Goal: Information Seeking & Learning: Compare options

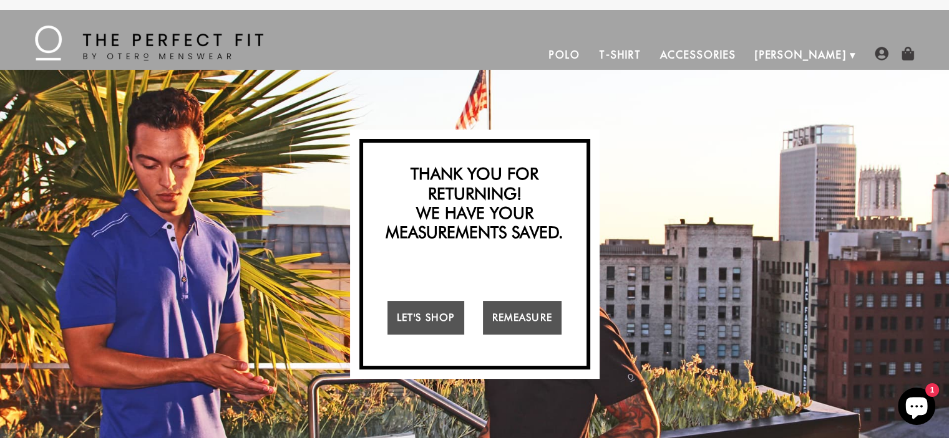
click at [589, 51] on link "Polo" at bounding box center [565, 55] width 50 height 30
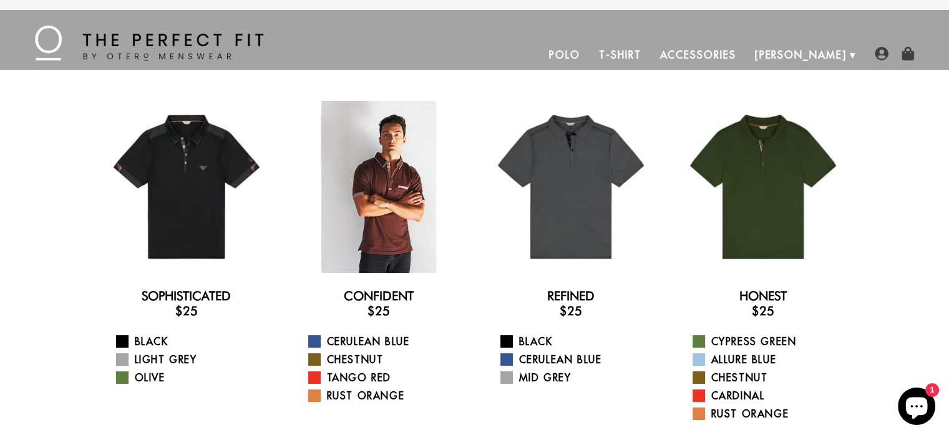
click at [406, 191] on div at bounding box center [379, 187] width 172 height 172
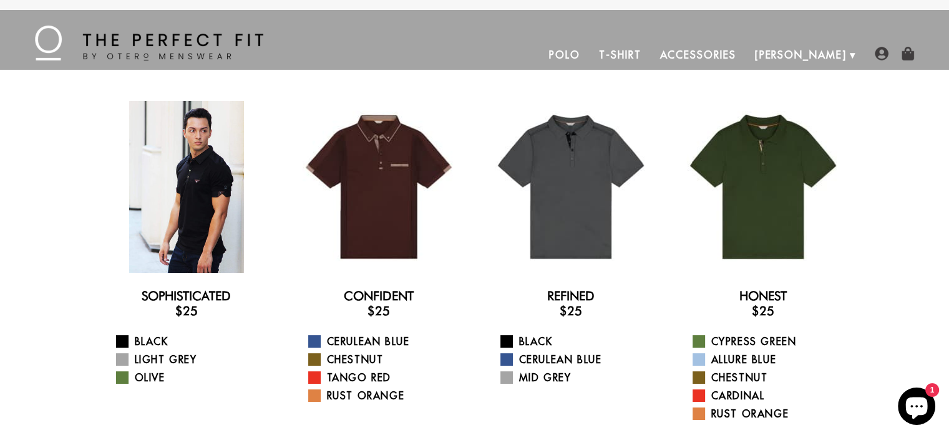
click at [172, 218] on div at bounding box center [186, 187] width 172 height 172
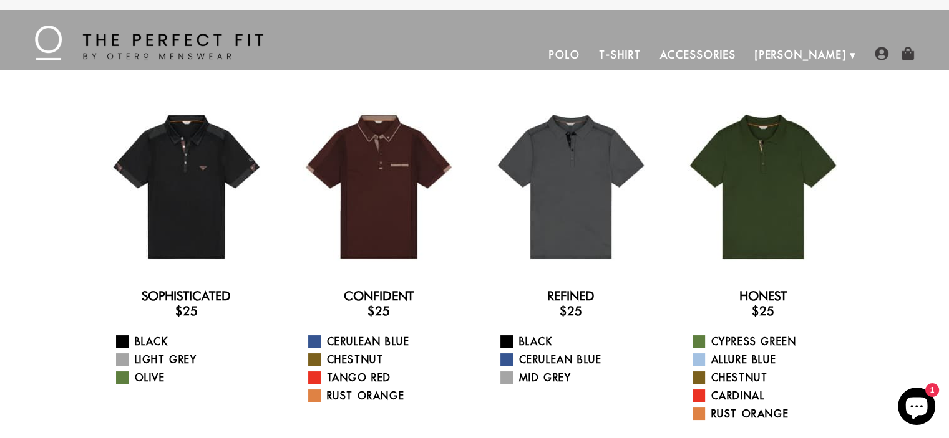
click at [650, 58] on link "T-Shirt" at bounding box center [619, 55] width 61 height 30
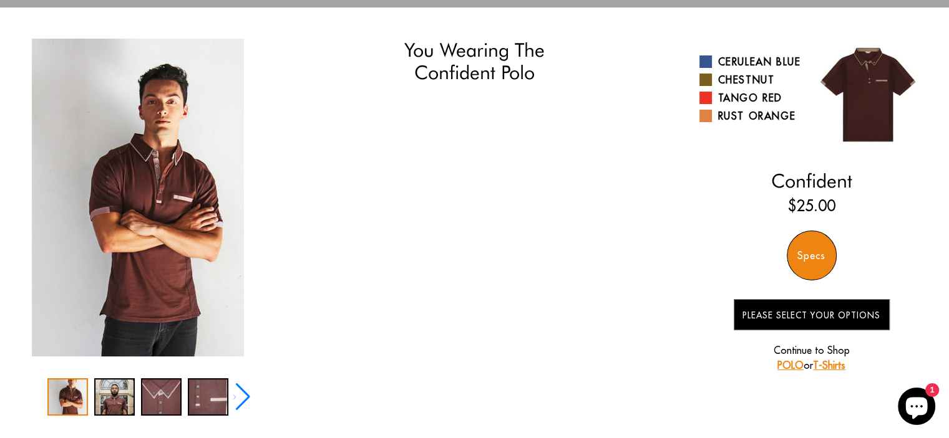
scroll to position [62, 0]
click at [235, 393] on div "Next slide" at bounding box center [241, 397] width 17 height 27
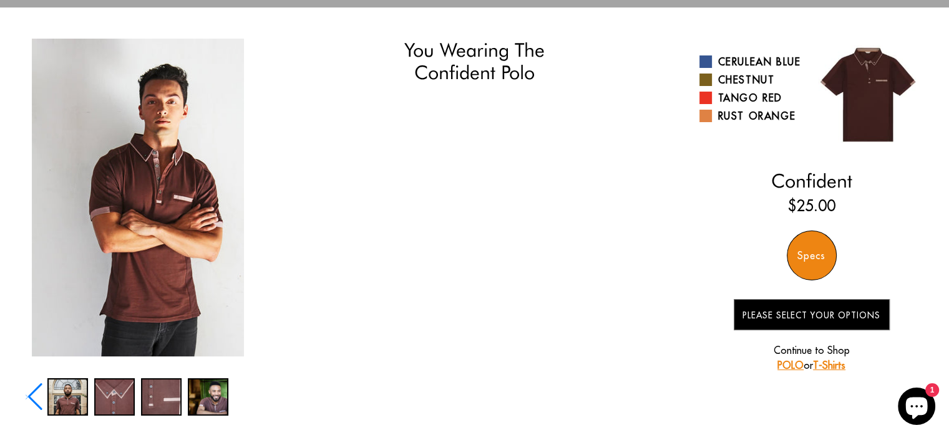
click at [235, 393] on div at bounding box center [138, 397] width 225 height 37
click at [806, 259] on div "Specs" at bounding box center [812, 256] width 50 height 50
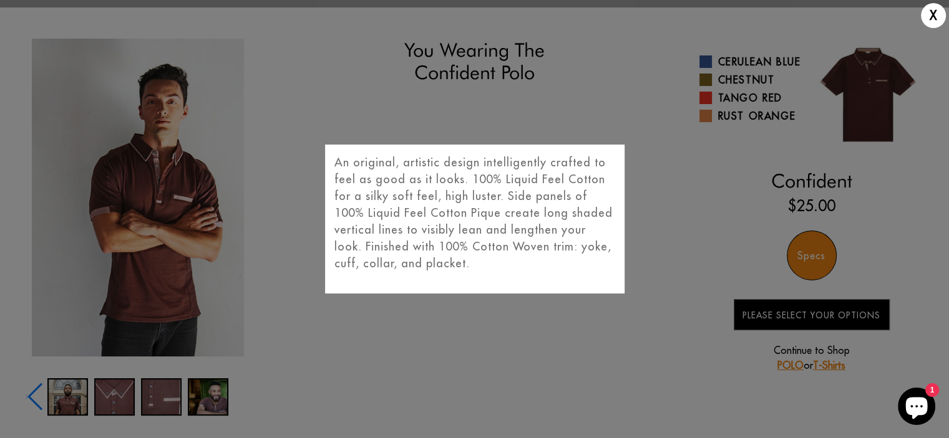
click at [421, 337] on div "X An original, artistic design intelligently crafted to feel as good as it look…" at bounding box center [474, 219] width 949 height 438
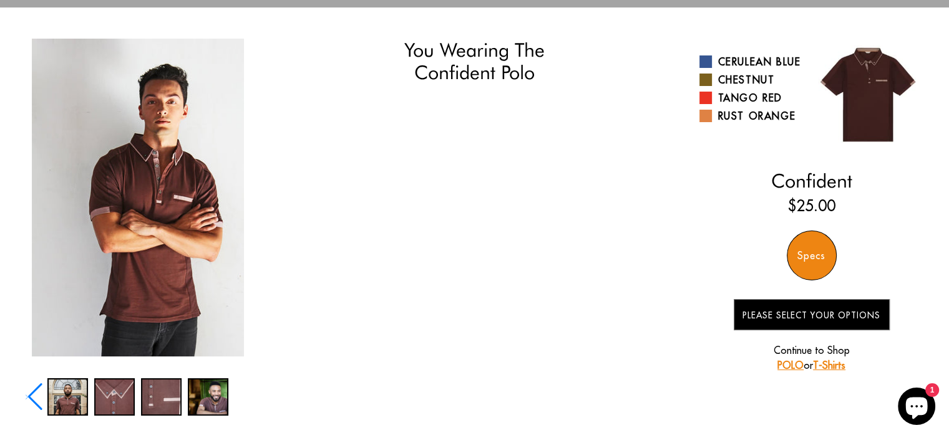
click at [35, 399] on div "Previous slide" at bounding box center [34, 397] width 17 height 27
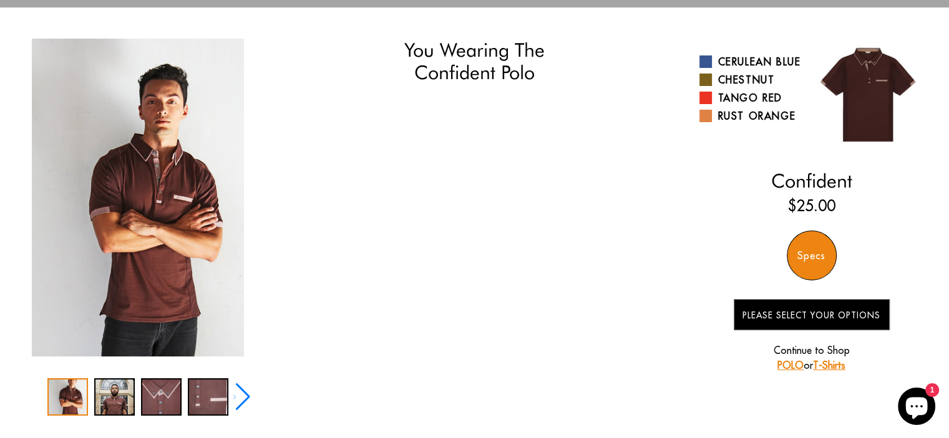
click at [35, 399] on div at bounding box center [138, 397] width 225 height 37
click at [127, 400] on div "2 / 5" at bounding box center [114, 397] width 41 height 37
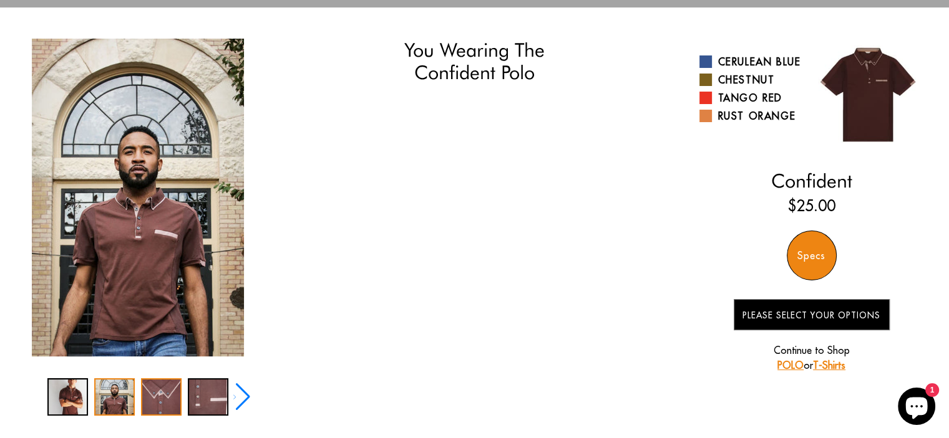
click at [151, 399] on div "3 / 5" at bounding box center [161, 397] width 41 height 37
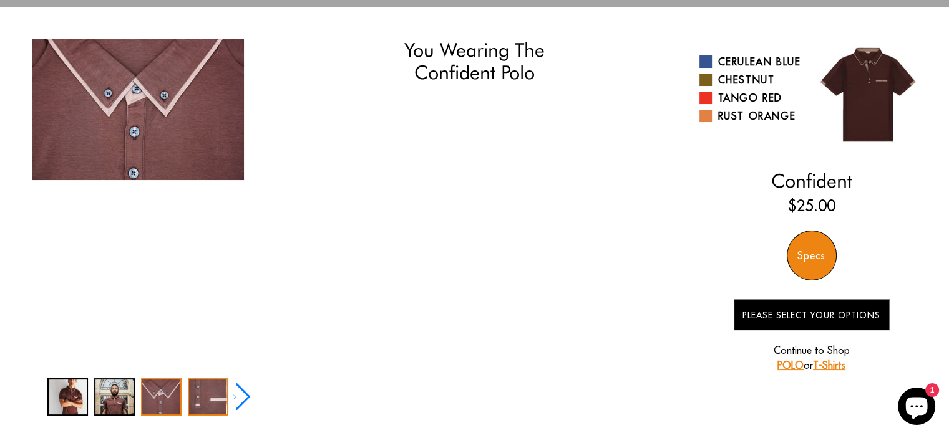
click at [191, 399] on div "4 / 5" at bounding box center [208, 397] width 41 height 37
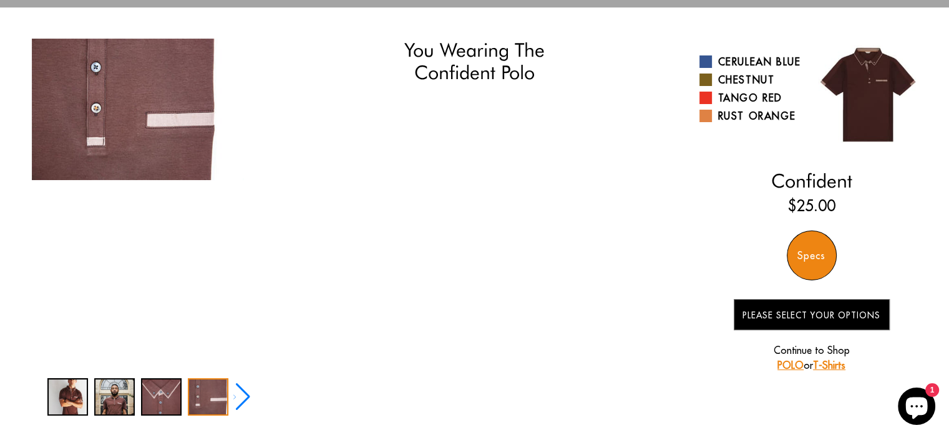
scroll to position [0, 0]
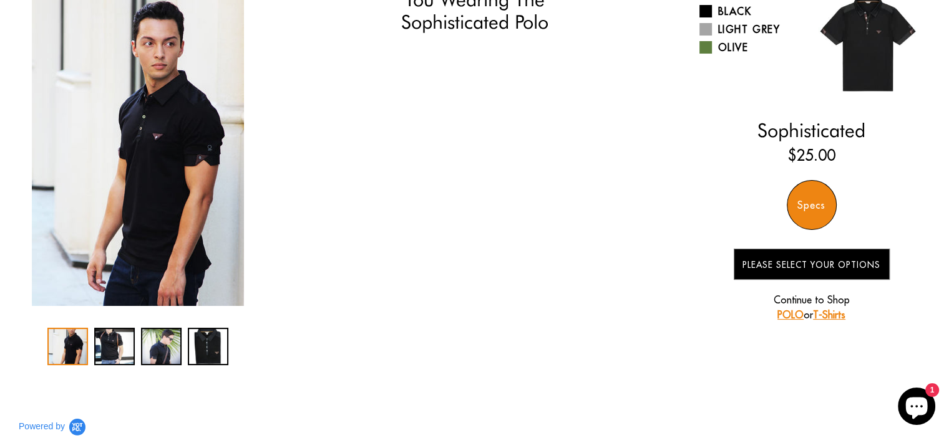
scroll to position [125, 0]
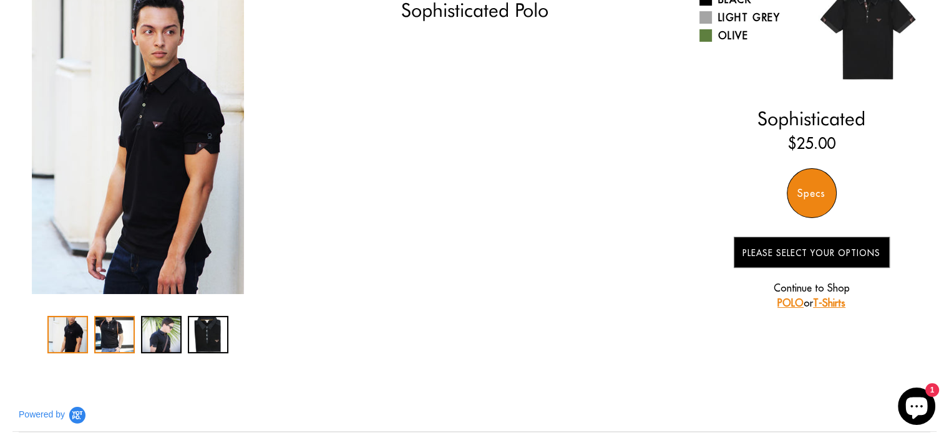
click at [111, 335] on div "2 / 4" at bounding box center [114, 334] width 41 height 37
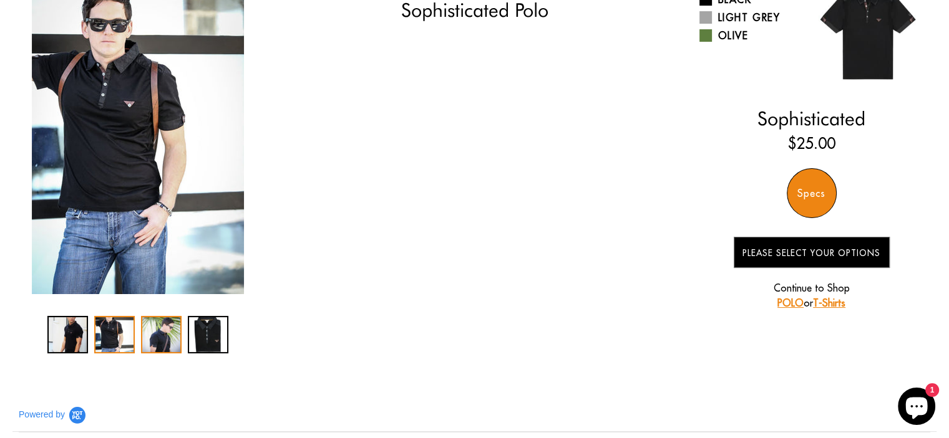
click at [173, 342] on div "3 / 4" at bounding box center [161, 334] width 41 height 37
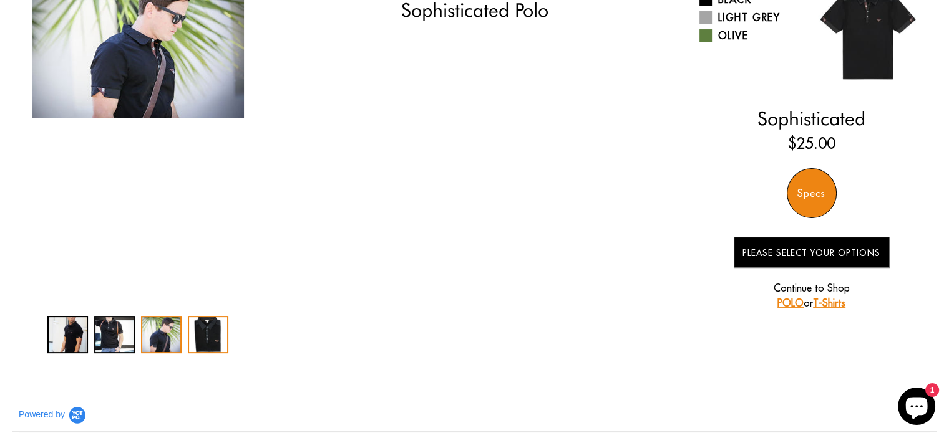
click at [216, 336] on div "4 / 4" at bounding box center [208, 334] width 41 height 37
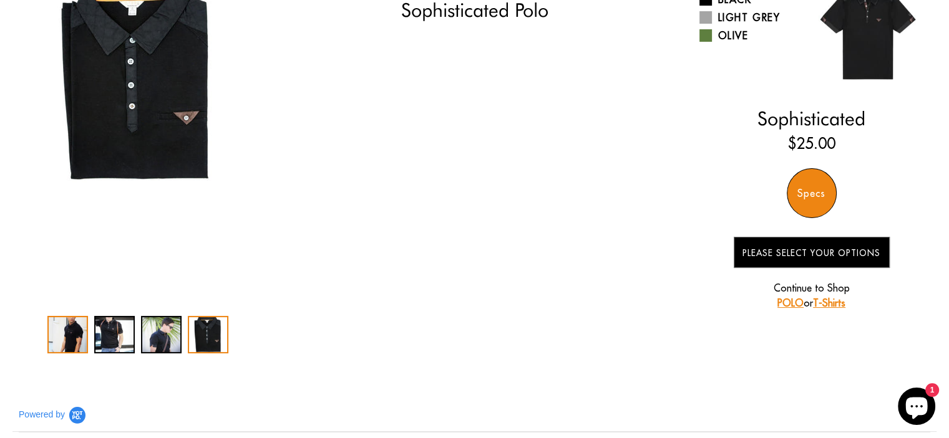
click at [65, 334] on div "1 / 4" at bounding box center [67, 334] width 41 height 37
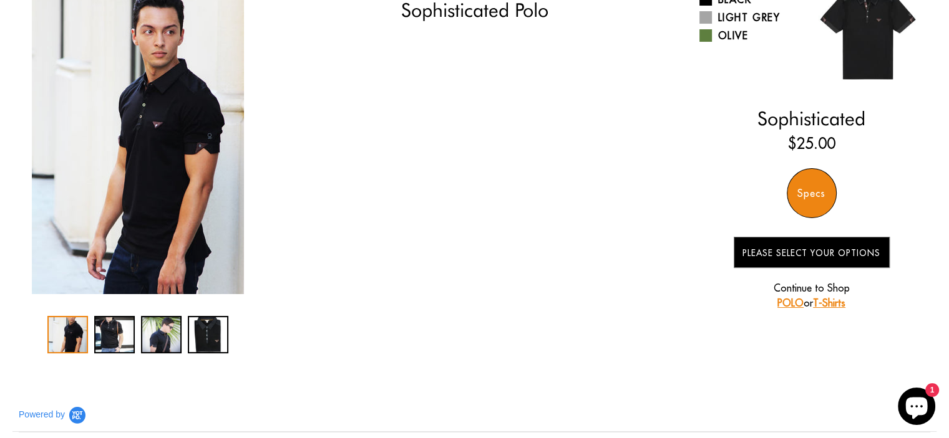
click at [480, 213] on div "You Wearing The Sophisticated Polo You're only 3 questions away from your perfe…" at bounding box center [475, 164] width 898 height 377
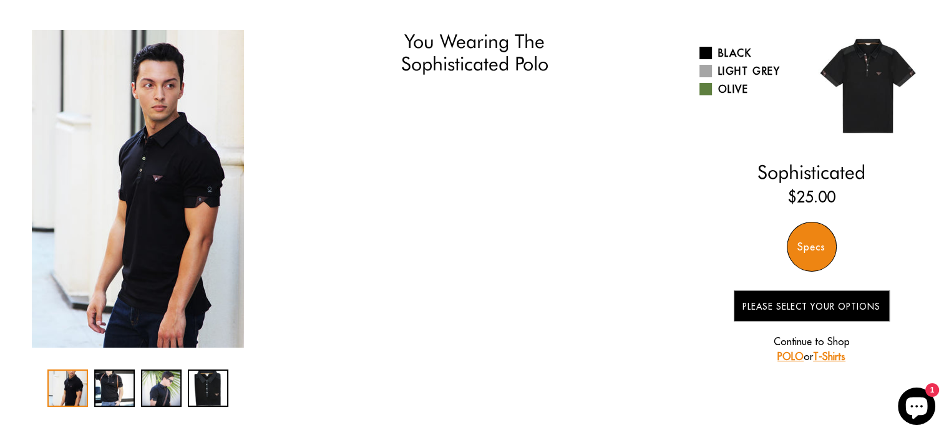
scroll to position [0, 0]
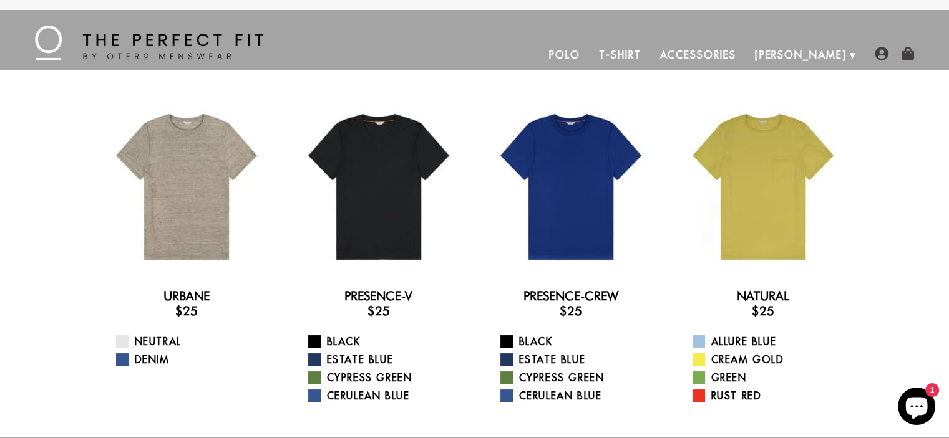
click at [745, 51] on link "Accessories" at bounding box center [697, 55] width 95 height 30
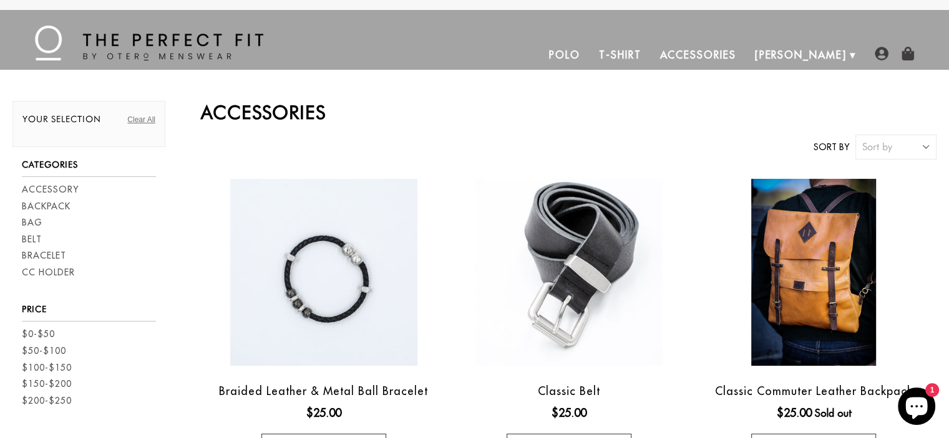
click at [589, 57] on link "Polo" at bounding box center [565, 55] width 50 height 30
